Goal: Task Accomplishment & Management: Use online tool/utility

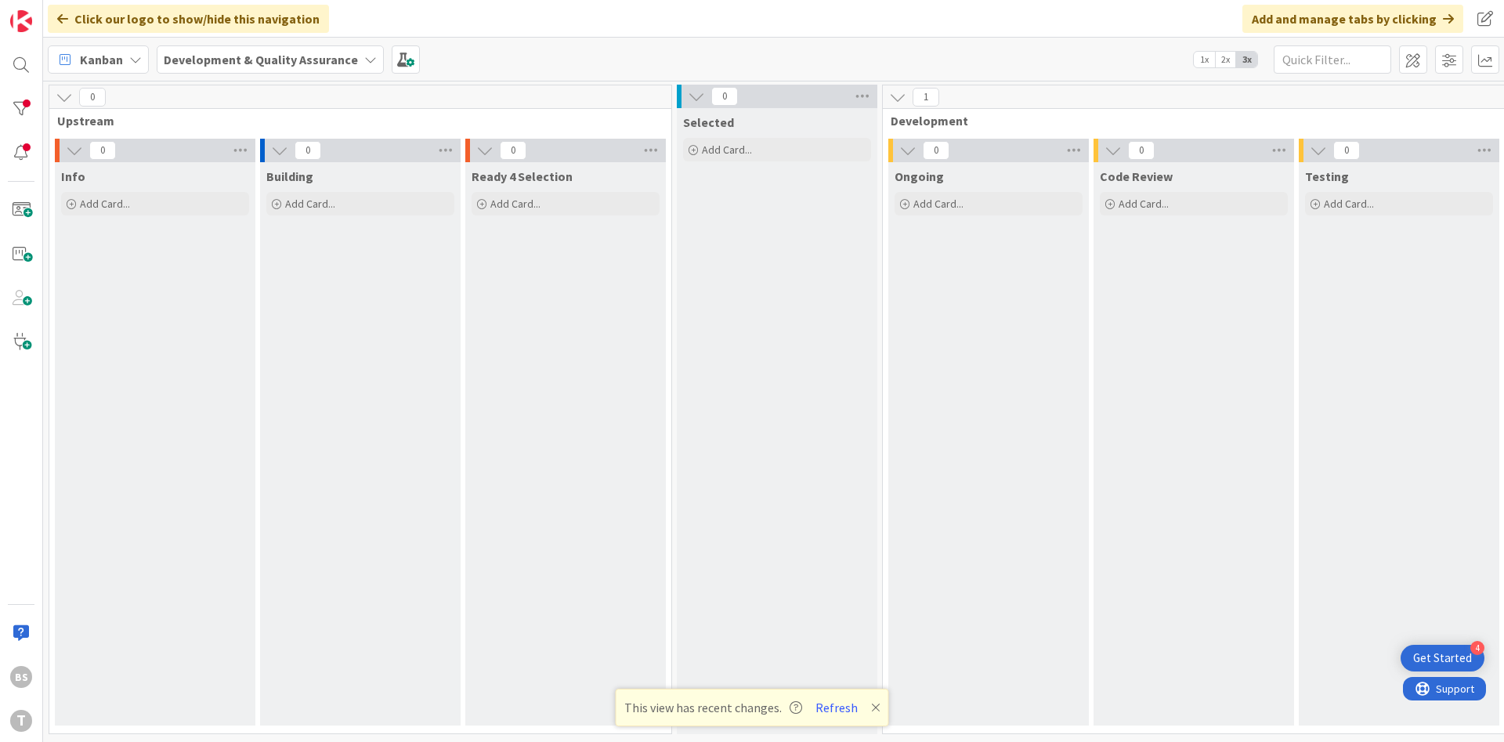
scroll to position [0, 295]
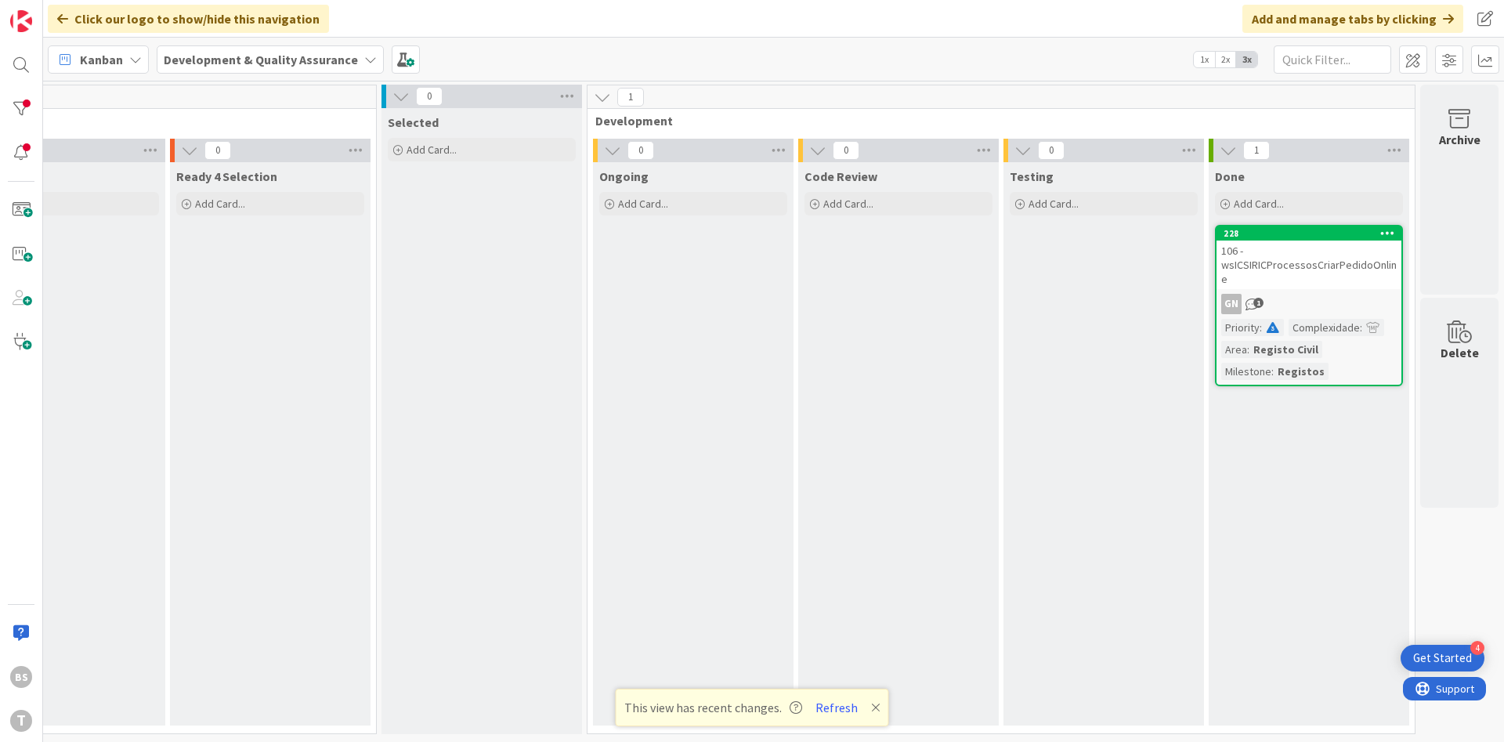
click at [833, 715] on button "Refresh" at bounding box center [836, 707] width 53 height 20
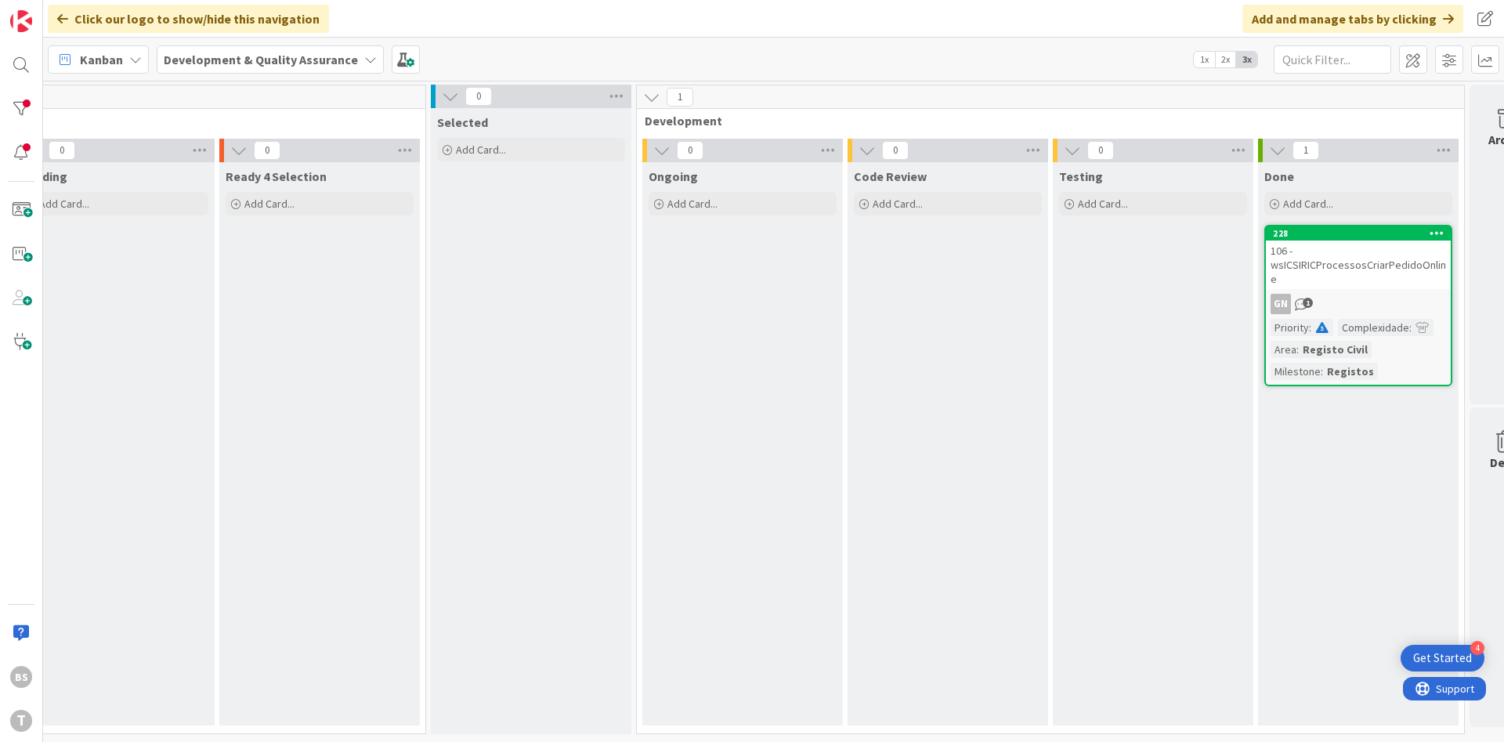
scroll to position [0, 248]
click at [1334, 272] on div "106 - wsICSIRICProcessosCriarPedidoOnline" at bounding box center [1356, 265] width 185 height 49
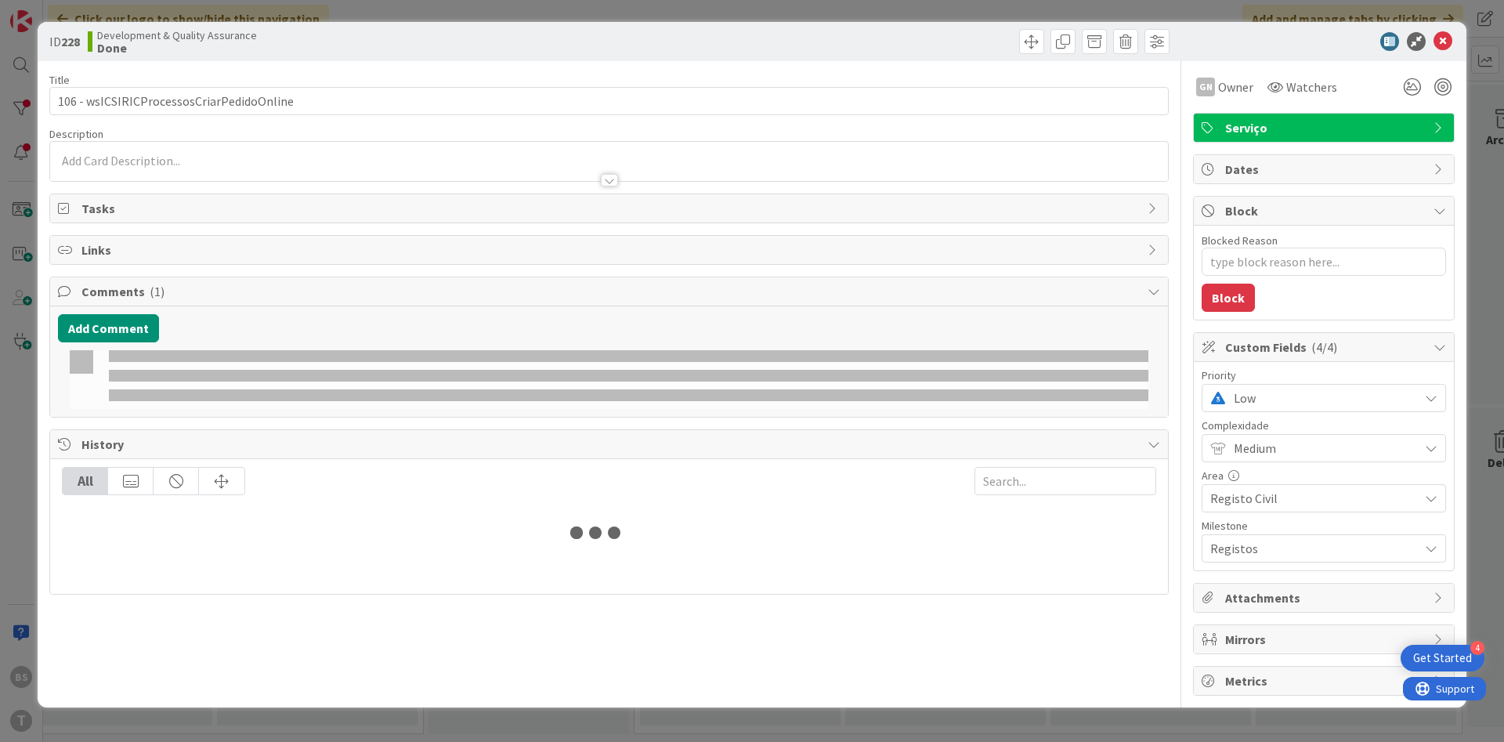
type textarea "x"
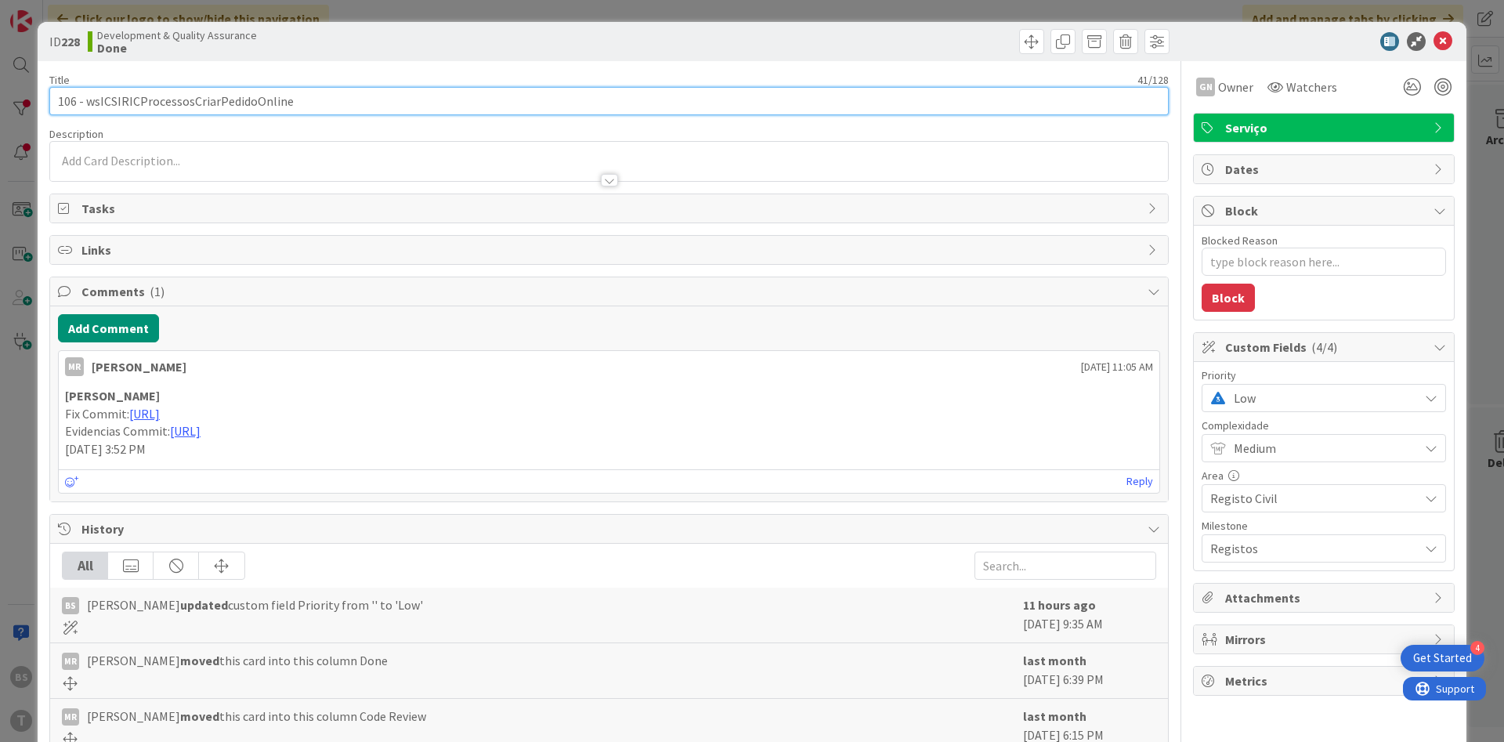
click at [258, 96] on input "106 - wsICSIRICProcessosCriarPedidoOnline" at bounding box center [609, 101] width 1120 height 28
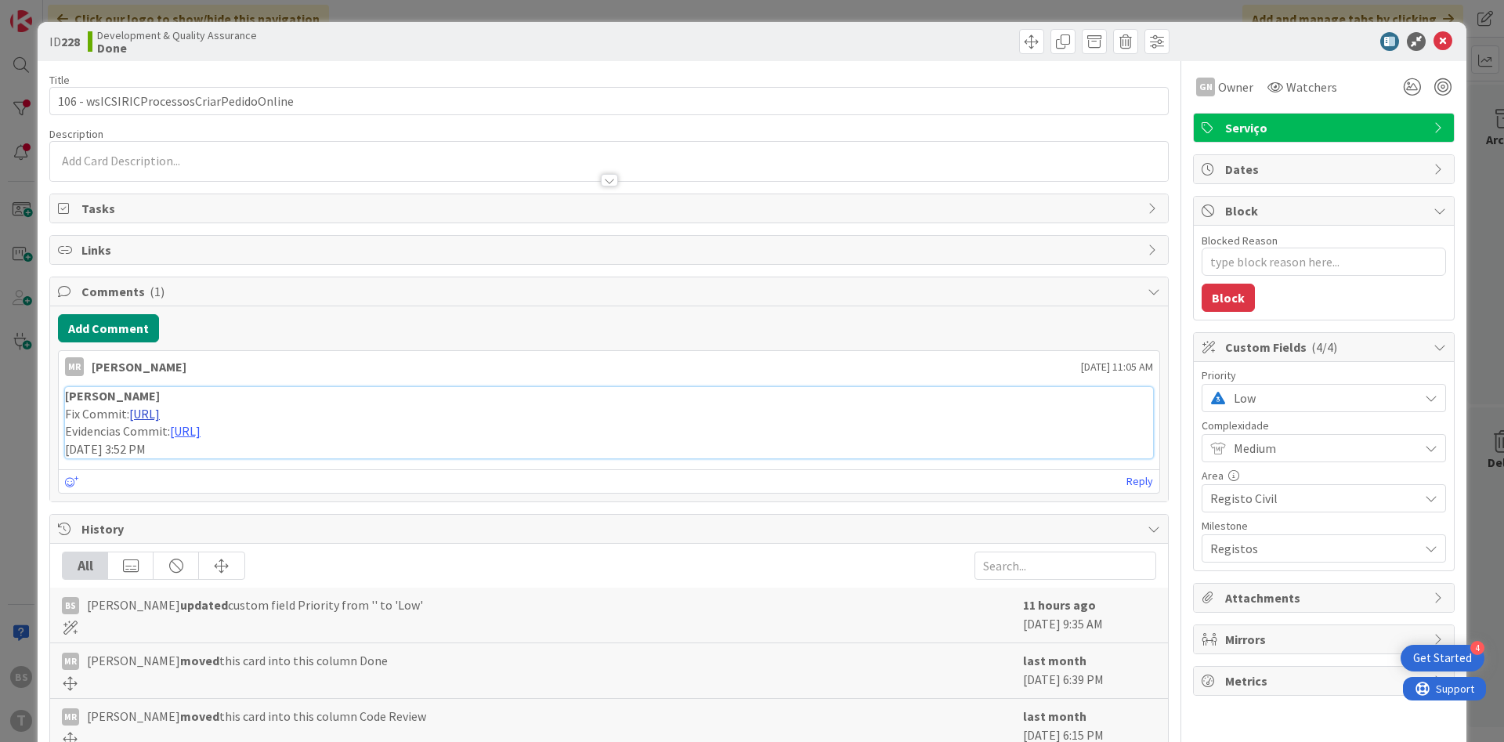
click at [160, 411] on link "https://gitlab.apps.ktools.justica.local/naspp/esb/apps/trib/wsicsiricprocessos…" at bounding box center [144, 414] width 31 height 16
